Goal: Find specific page/section: Find specific page/section

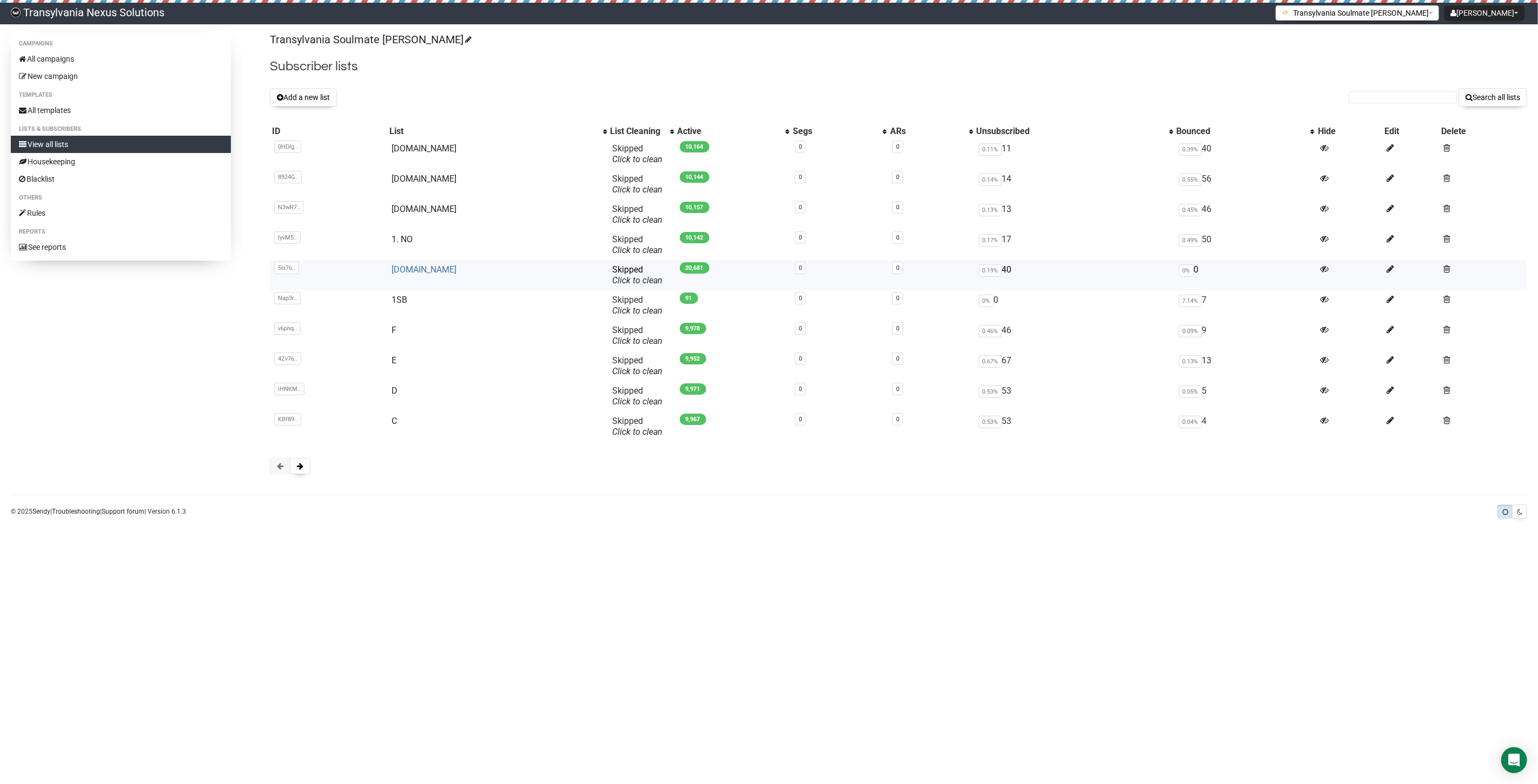
click at [407, 269] on link "[DOMAIN_NAME]" at bounding box center [424, 269] width 65 height 10
click at [408, 238] on link "1. NO" at bounding box center [402, 239] width 21 height 10
click at [412, 207] on link "[DOMAIN_NAME]" at bounding box center [424, 209] width 65 height 10
click at [421, 180] on link "[DOMAIN_NAME]" at bounding box center [424, 178] width 65 height 10
click at [409, 148] on link "[DOMAIN_NAME]" at bounding box center [424, 148] width 65 height 10
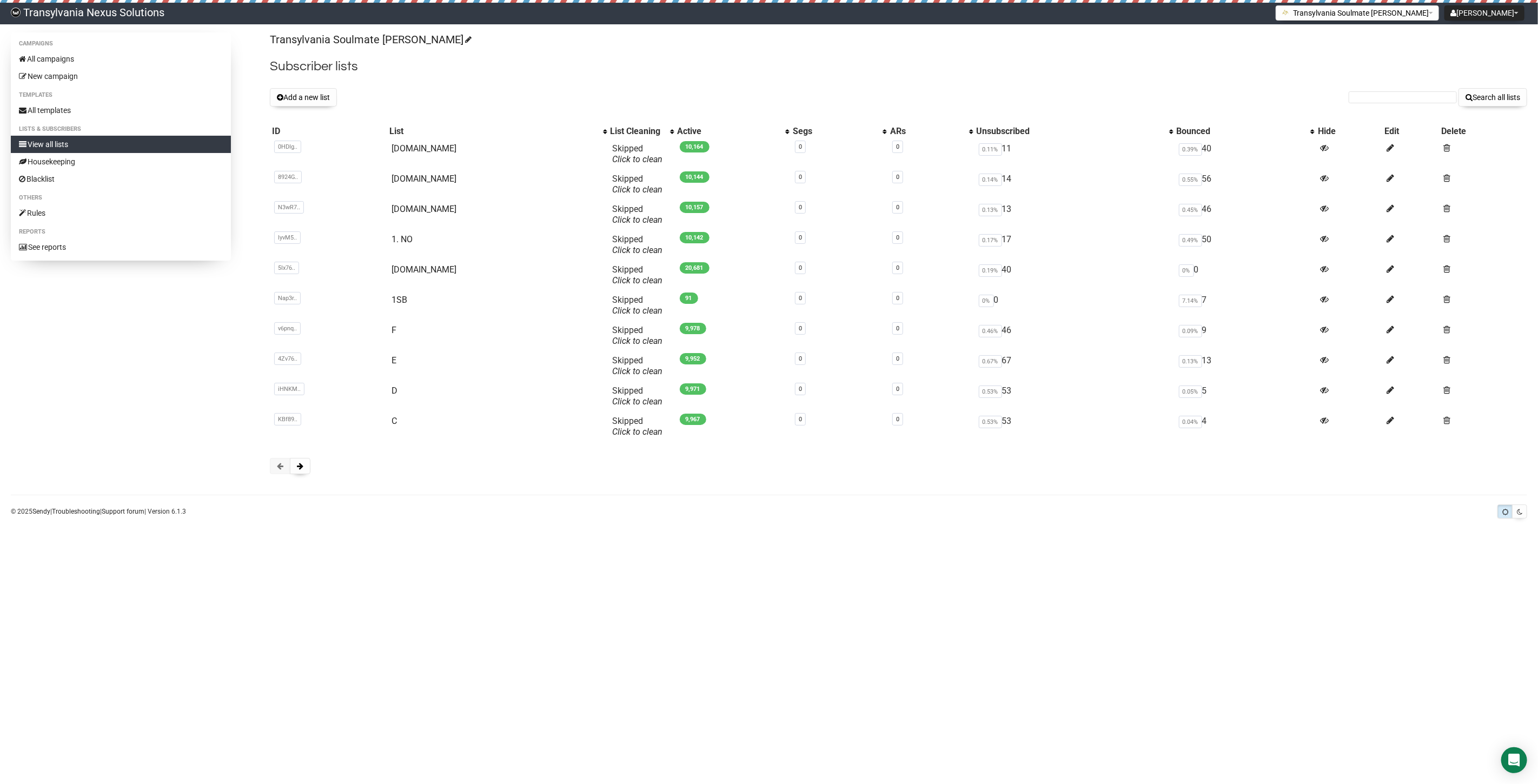
click at [79, 19] on link "Transylvania Nexus Solutions" at bounding box center [88, 13] width 175 height 21
